Goal: Task Accomplishment & Management: Complete application form

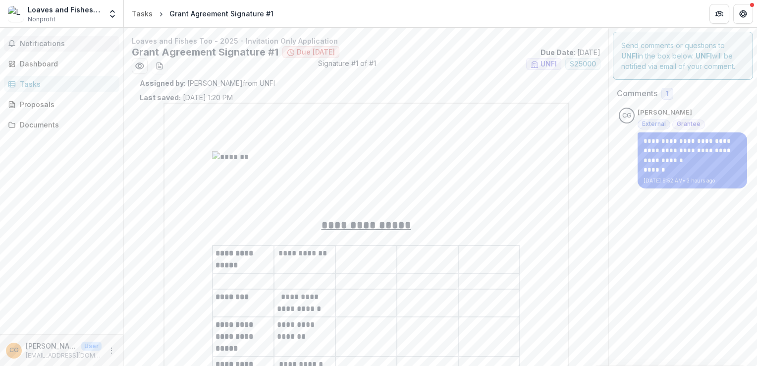
click at [29, 46] on span "Notifications" at bounding box center [68, 44] width 96 height 8
click at [30, 68] on link "Dashboard" at bounding box center [61, 64] width 115 height 16
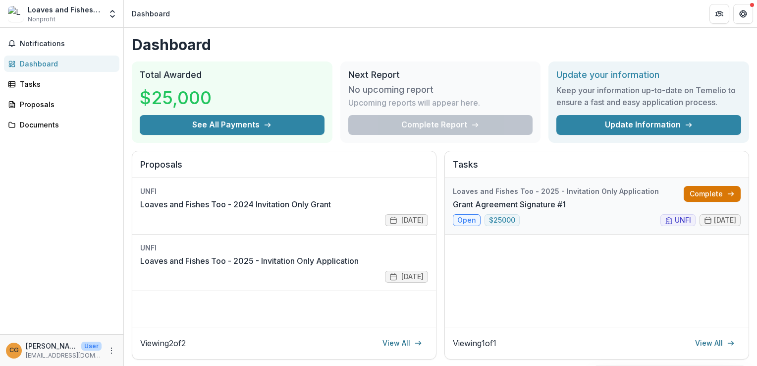
click at [700, 191] on link "Complete" at bounding box center [712, 194] width 57 height 16
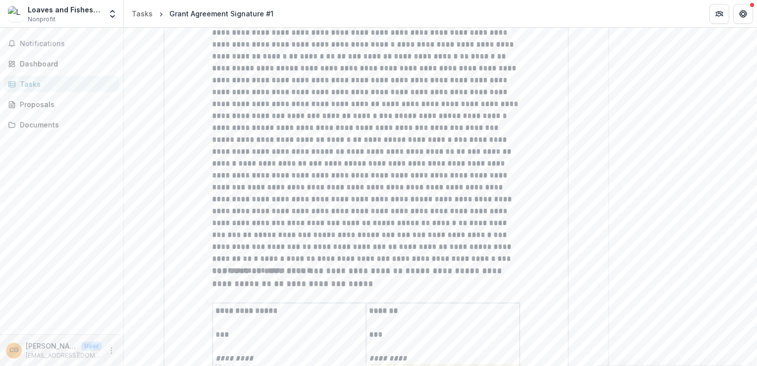
scroll to position [2111, 0]
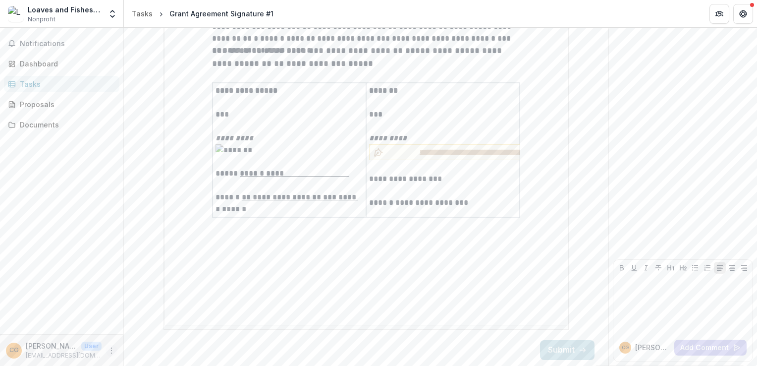
click at [110, 351] on icon "More" at bounding box center [112, 350] width 8 height 8
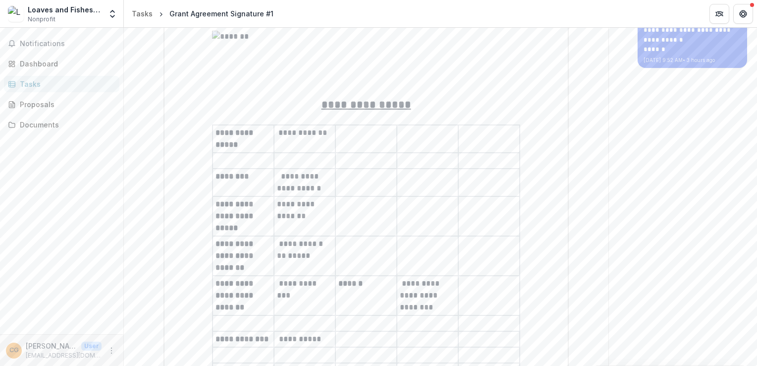
click at [393, 228] on td at bounding box center [365, 216] width 61 height 40
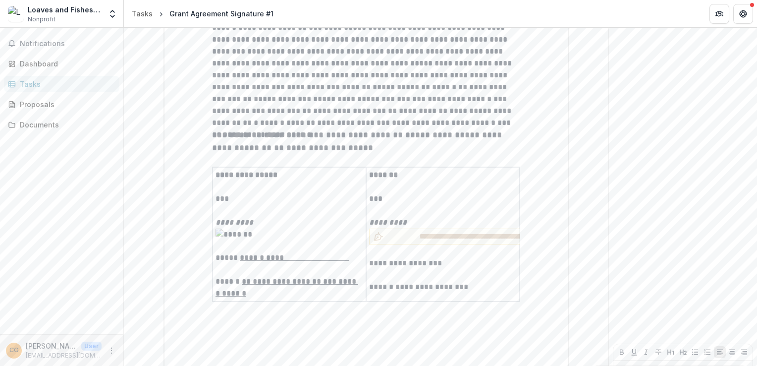
scroll to position [2111, 0]
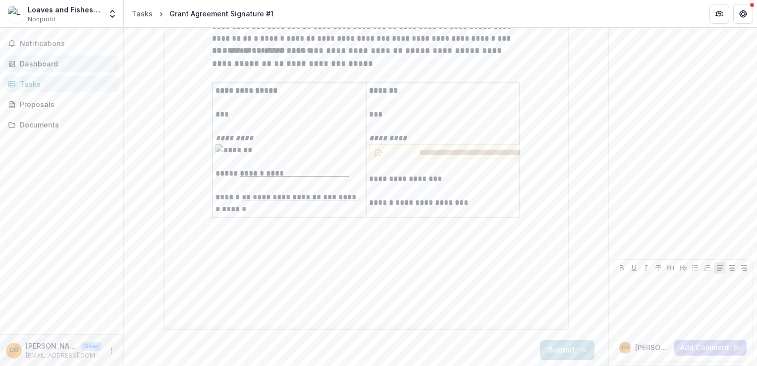
click at [34, 64] on div "Dashboard" at bounding box center [66, 63] width 92 height 10
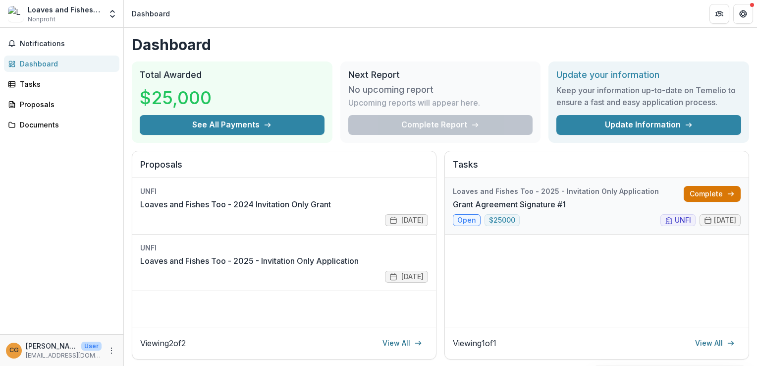
click at [706, 190] on link "Complete" at bounding box center [712, 194] width 57 height 16
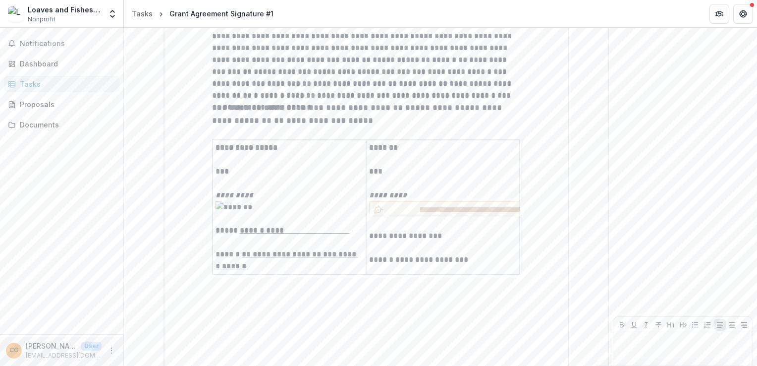
scroll to position [2111, 0]
